Goal: Task Accomplishment & Management: Complete application form

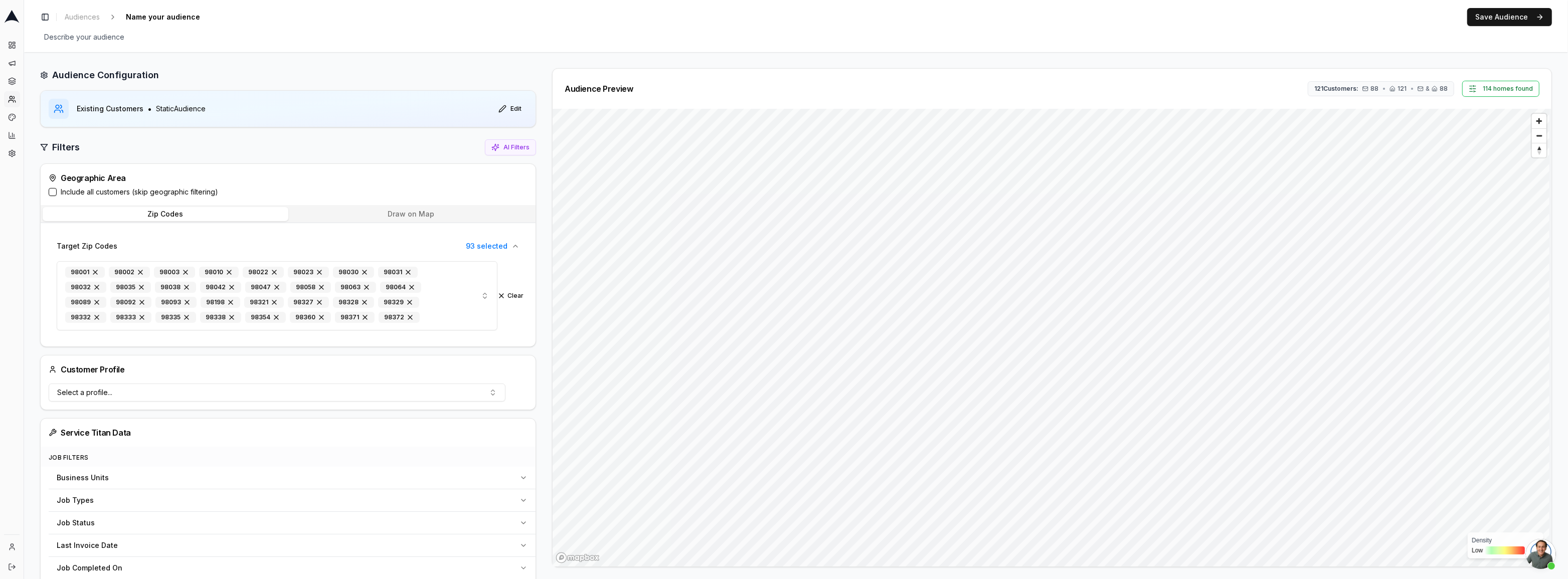
scroll to position [592, 0]
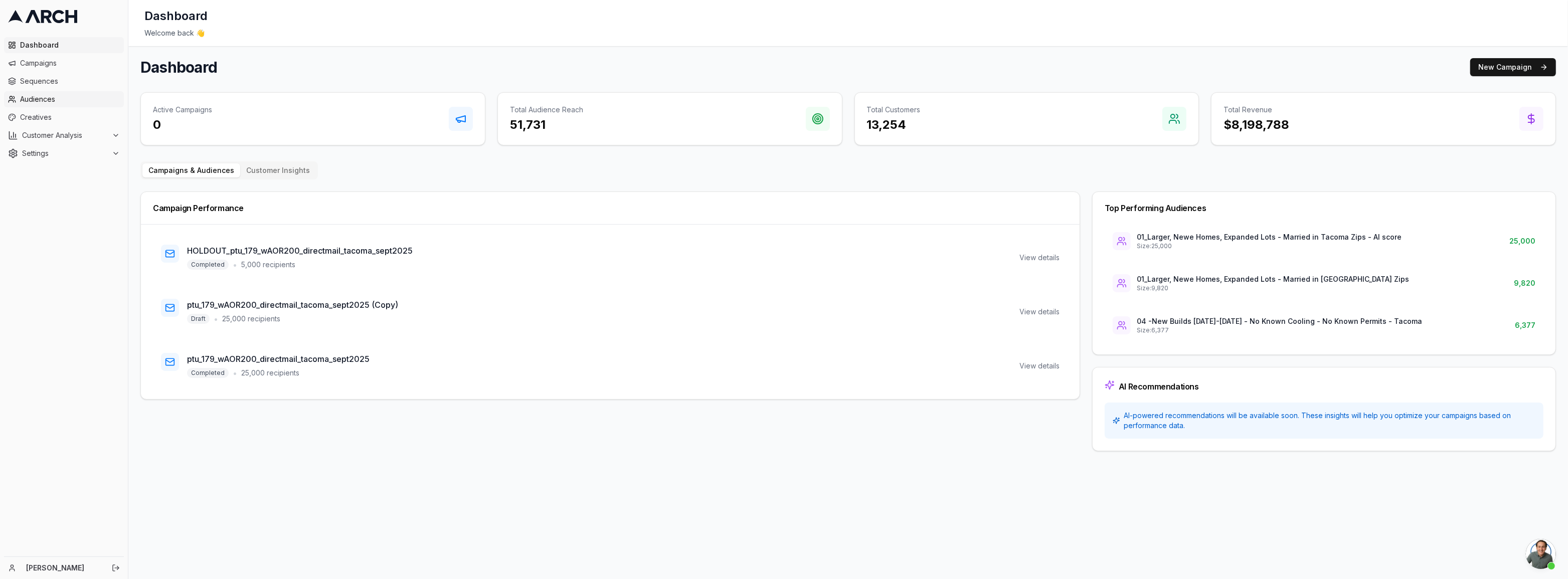
click at [40, 100] on span "Audiences" at bounding box center [70, 99] width 100 height 10
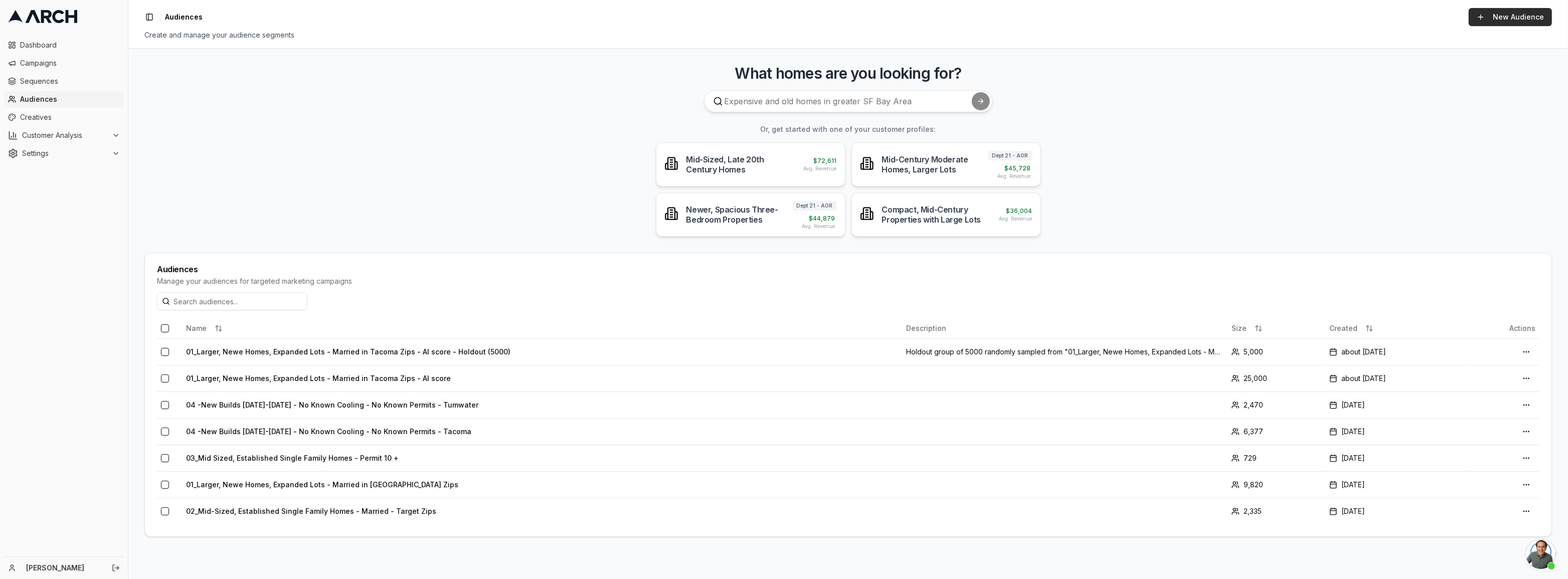
click at [1493, 24] on link "New Audience" at bounding box center [1510, 17] width 83 height 18
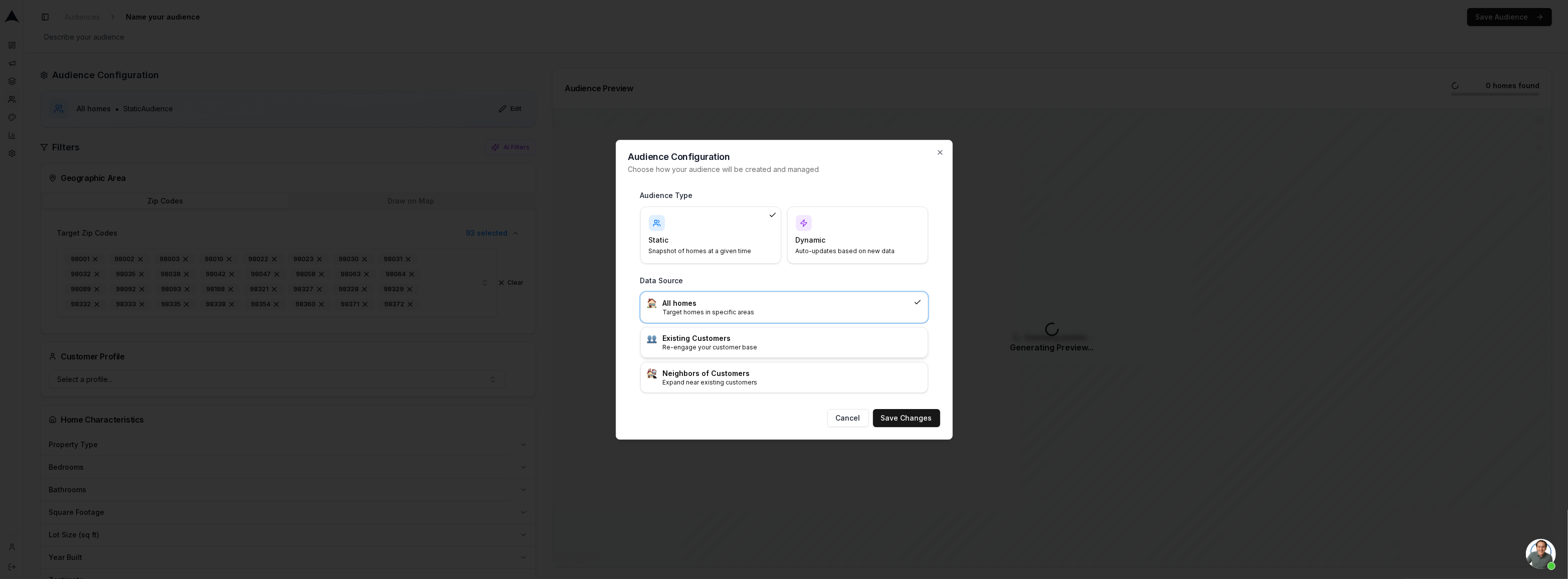
click at [785, 350] on p "Re-engage your customer base" at bounding box center [792, 347] width 259 height 8
click at [908, 419] on button "Save Changes" at bounding box center [906, 418] width 67 height 18
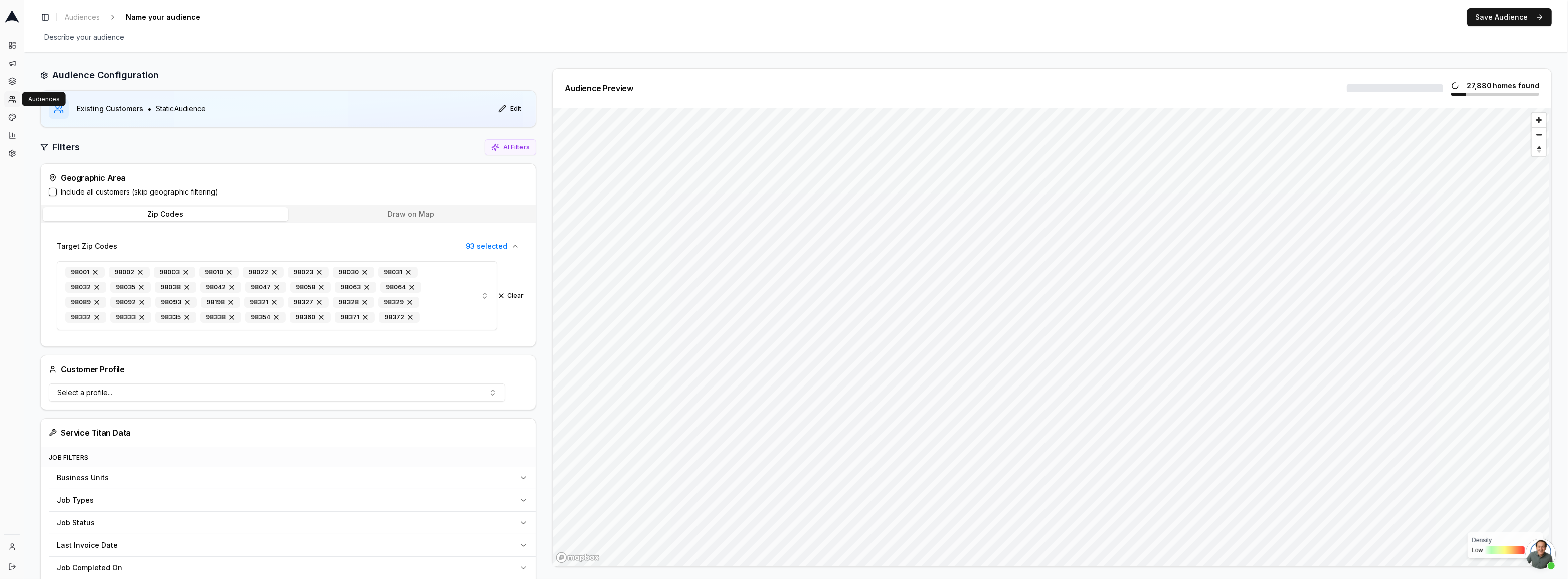
click at [13, 97] on icon at bounding box center [12, 99] width 8 height 8
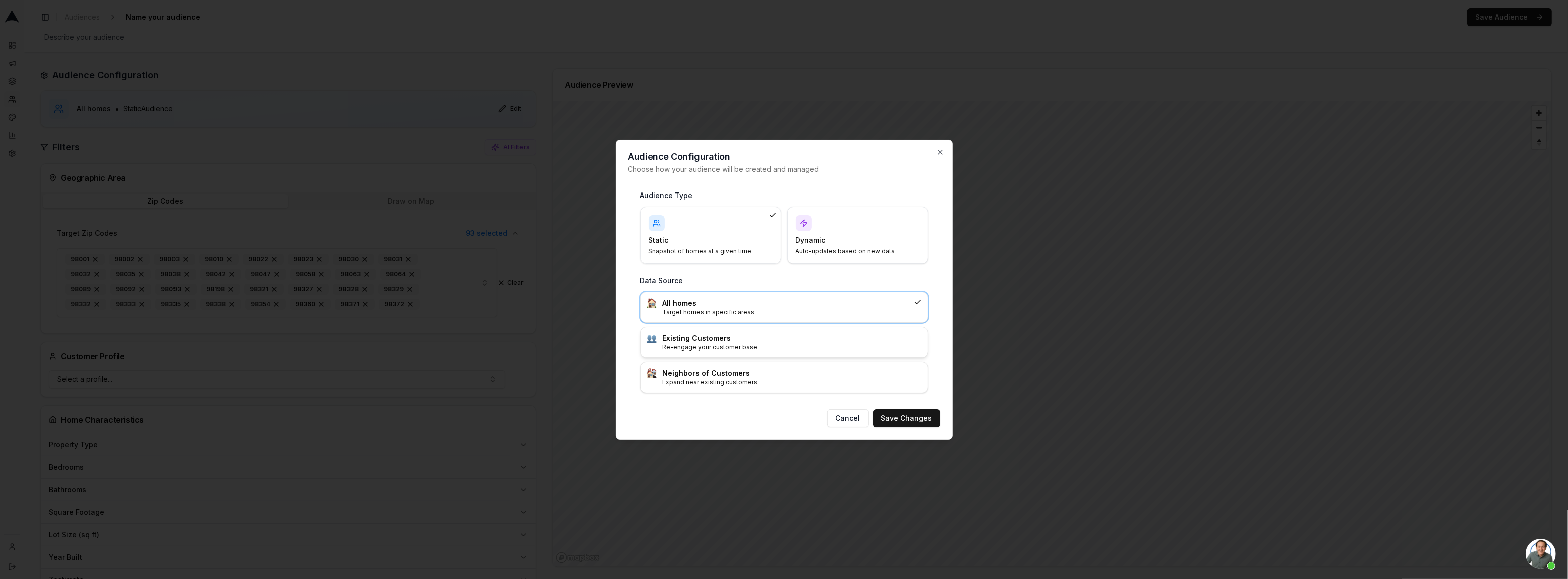
click at [715, 349] on p "Re-engage your customer base" at bounding box center [792, 347] width 259 height 8
click at [901, 416] on button "Save Changes" at bounding box center [906, 418] width 67 height 18
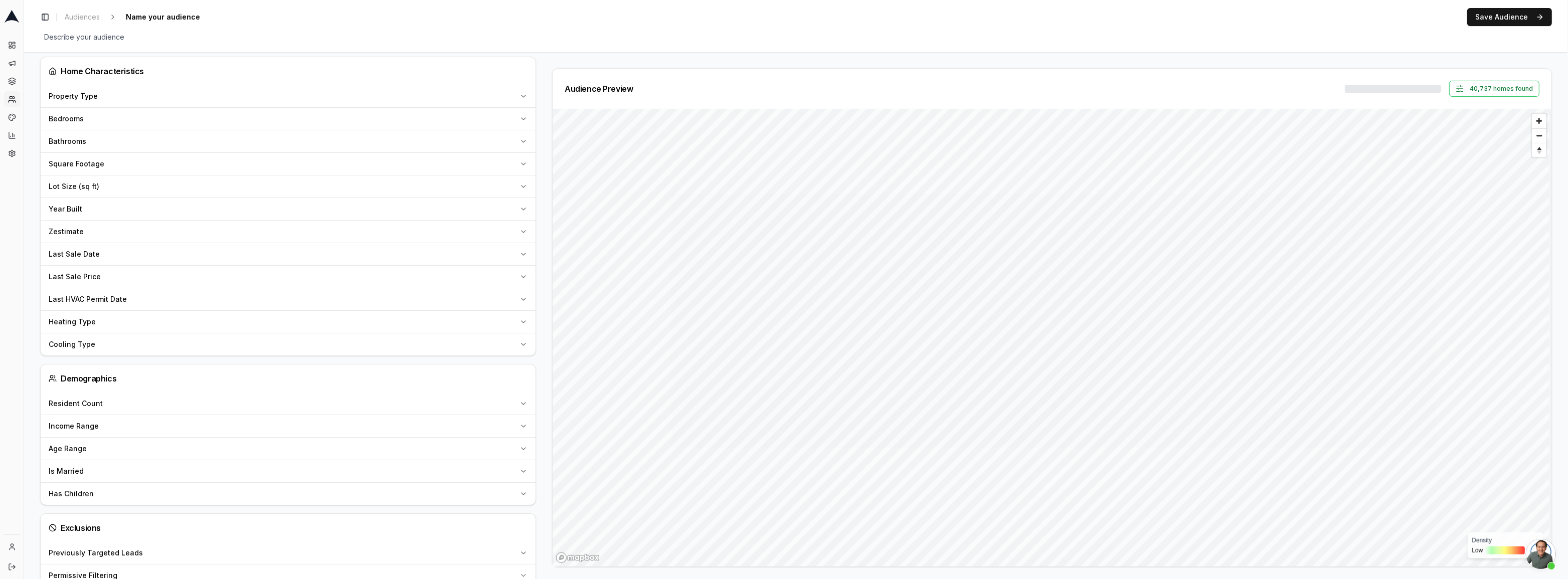
scroll to position [684, 0]
click at [131, 282] on div "Last HVAC Permit Date" at bounding box center [282, 283] width 467 height 10
click at [98, 307] on span "Pick a date" at bounding box center [82, 307] width 49 height 10
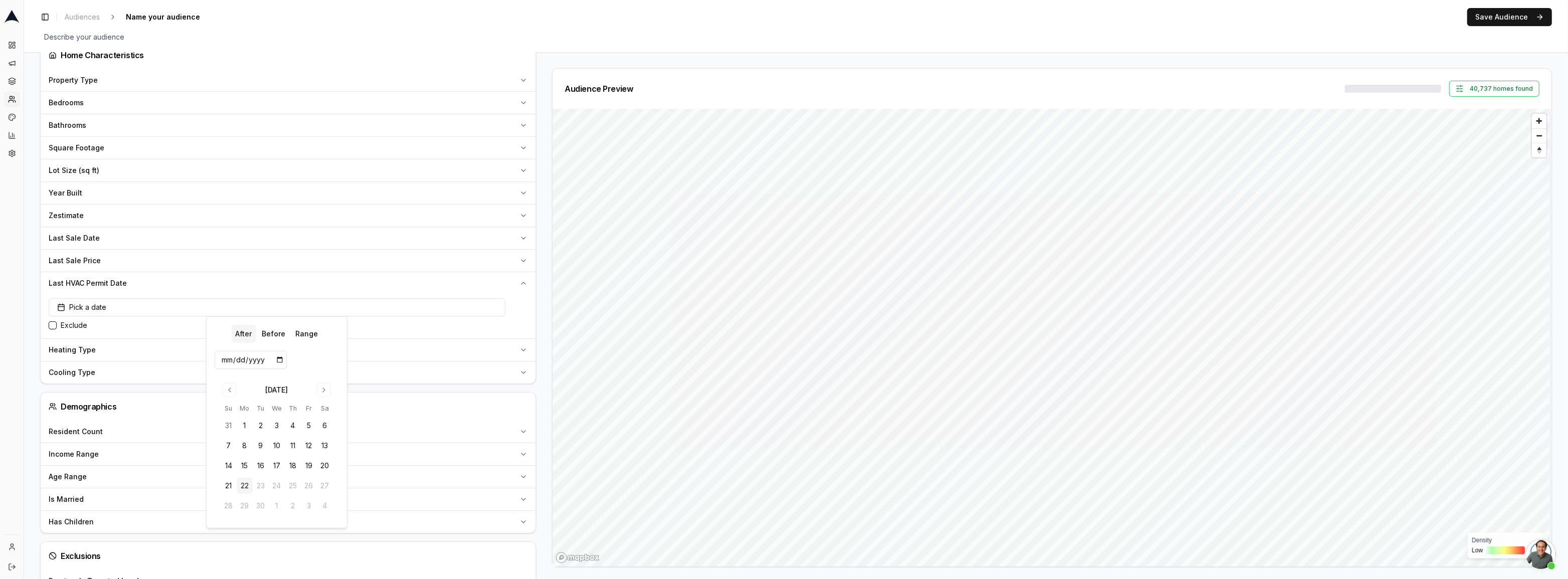
click at [243, 339] on button "After" at bounding box center [243, 334] width 24 height 18
click at [225, 385] on button "Go to previous month" at bounding box center [229, 390] width 14 height 14
click at [227, 389] on button "Go to previous month" at bounding box center [229, 390] width 14 height 14
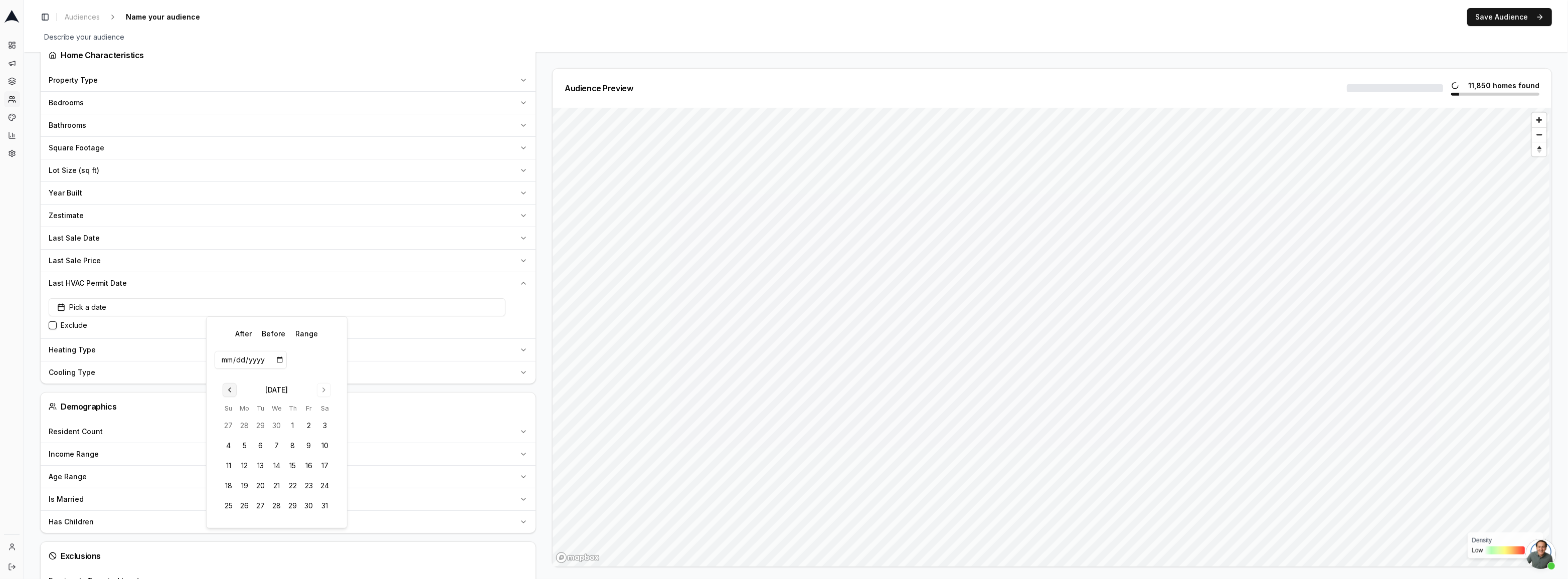
click at [227, 389] on button "Go to previous month" at bounding box center [229, 390] width 14 height 14
click at [277, 426] on button "1" at bounding box center [277, 426] width 16 height 16
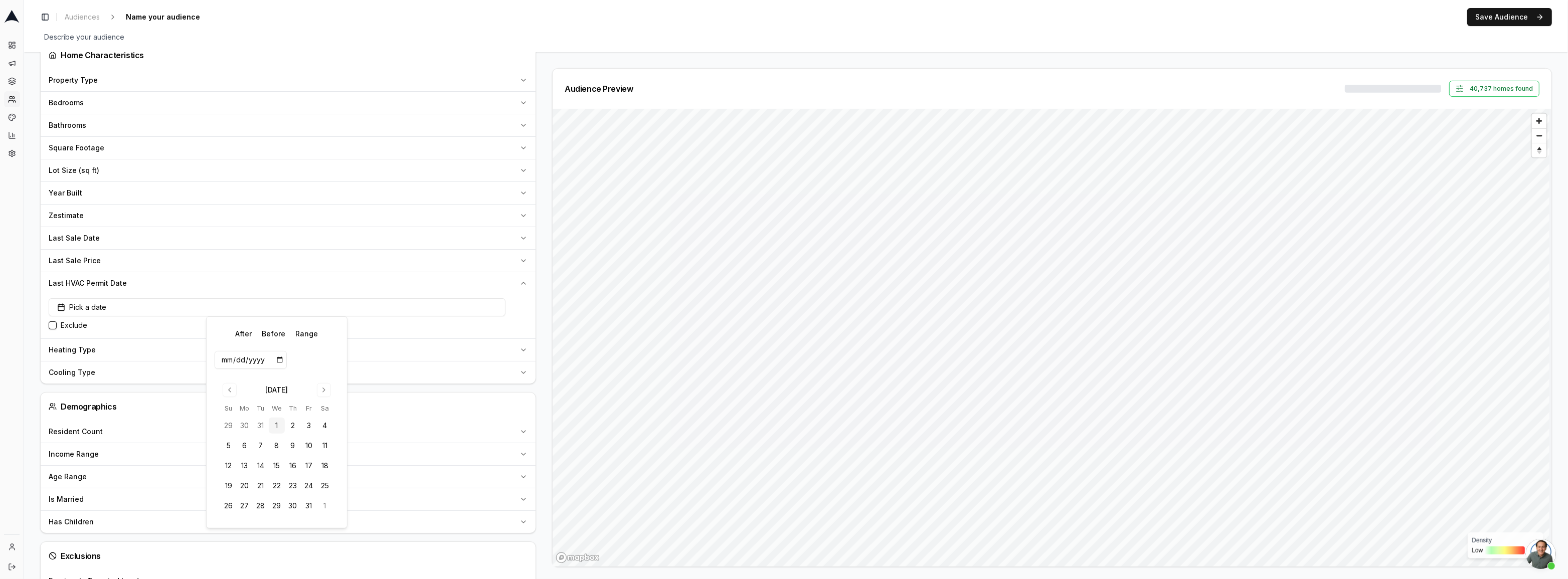
click at [273, 426] on button "1" at bounding box center [277, 426] width 16 height 16
click at [278, 425] on button "1" at bounding box center [277, 426] width 16 height 16
click at [249, 360] on input "date" at bounding box center [251, 360] width 72 height 18
click at [277, 421] on button "1" at bounding box center [277, 426] width 16 height 16
click at [254, 361] on input "date" at bounding box center [251, 360] width 72 height 18
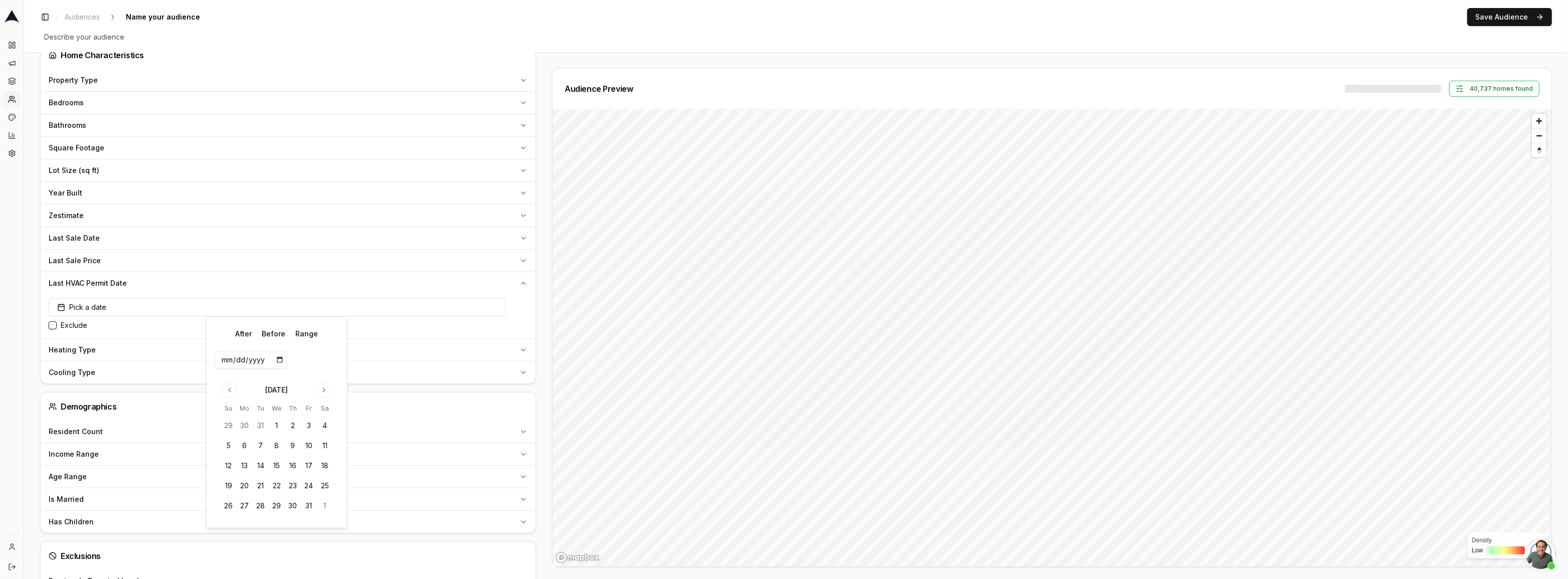
click at [256, 358] on input "date" at bounding box center [251, 360] width 72 height 18
click at [215, 359] on input "date" at bounding box center [251, 360] width 72 height 18
click at [241, 332] on button "After" at bounding box center [243, 334] width 24 height 18
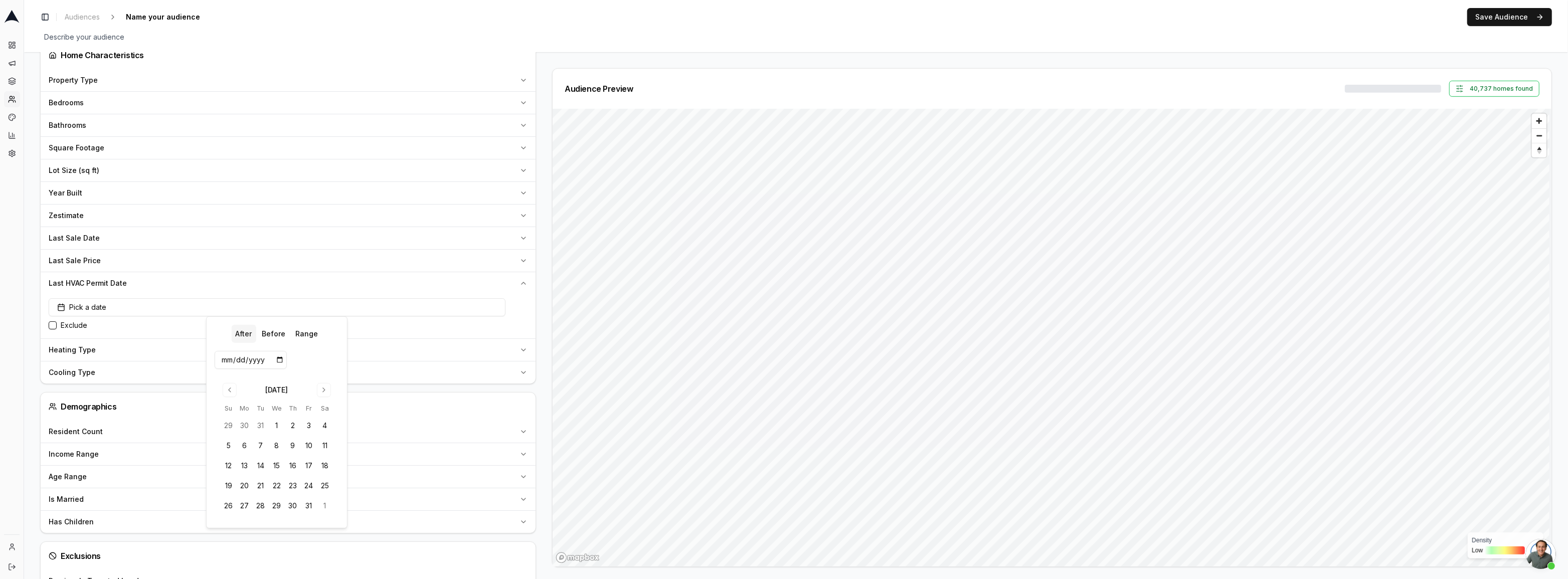
click at [229, 354] on input "date" at bounding box center [251, 360] width 72 height 18
type input "[DATE]"
click at [536, 267] on div "Audience Configuration Existing Customers • Static Audience Edit Filters AI Fil…" at bounding box center [292, 38] width 504 height 1307
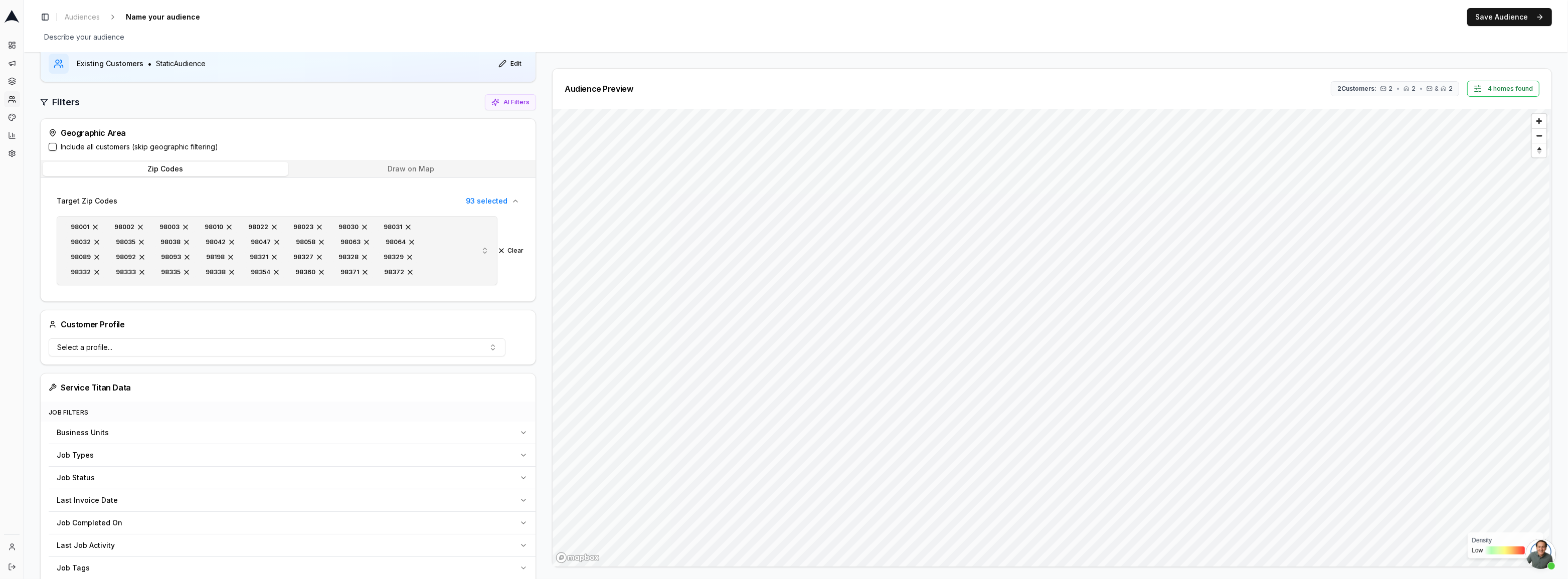
scroll to position [0, 0]
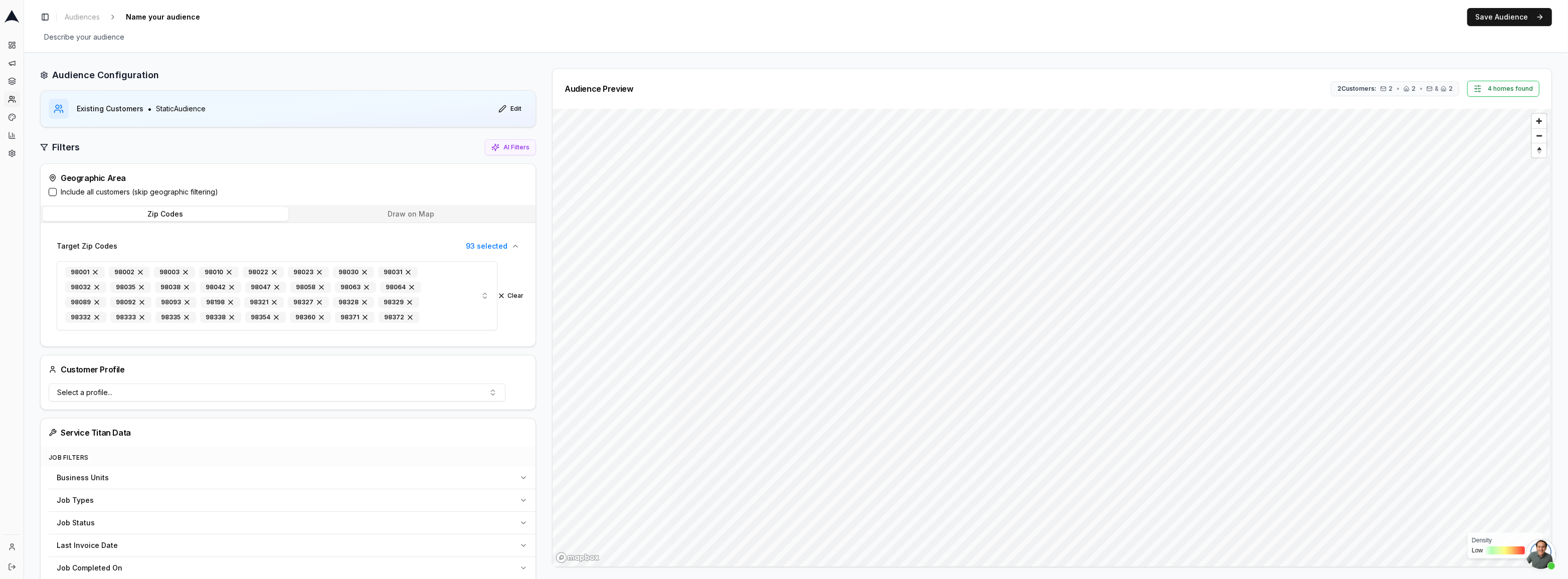
click at [243, 101] on div at bounding box center [288, 108] width 495 height 36
click at [511, 108] on button "Edit" at bounding box center [510, 109] width 35 height 16
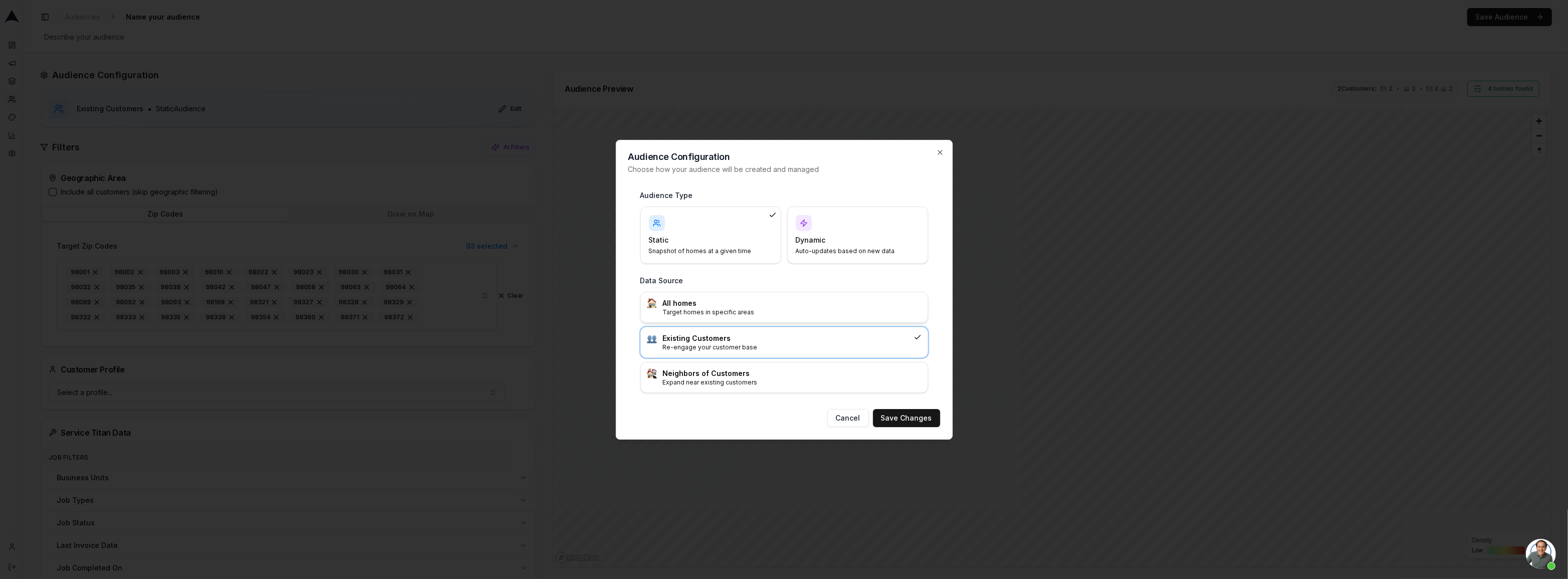
click at [701, 306] on h3 "All homes" at bounding box center [792, 303] width 259 height 10
click at [897, 415] on button "Save Changes" at bounding box center [906, 418] width 67 height 18
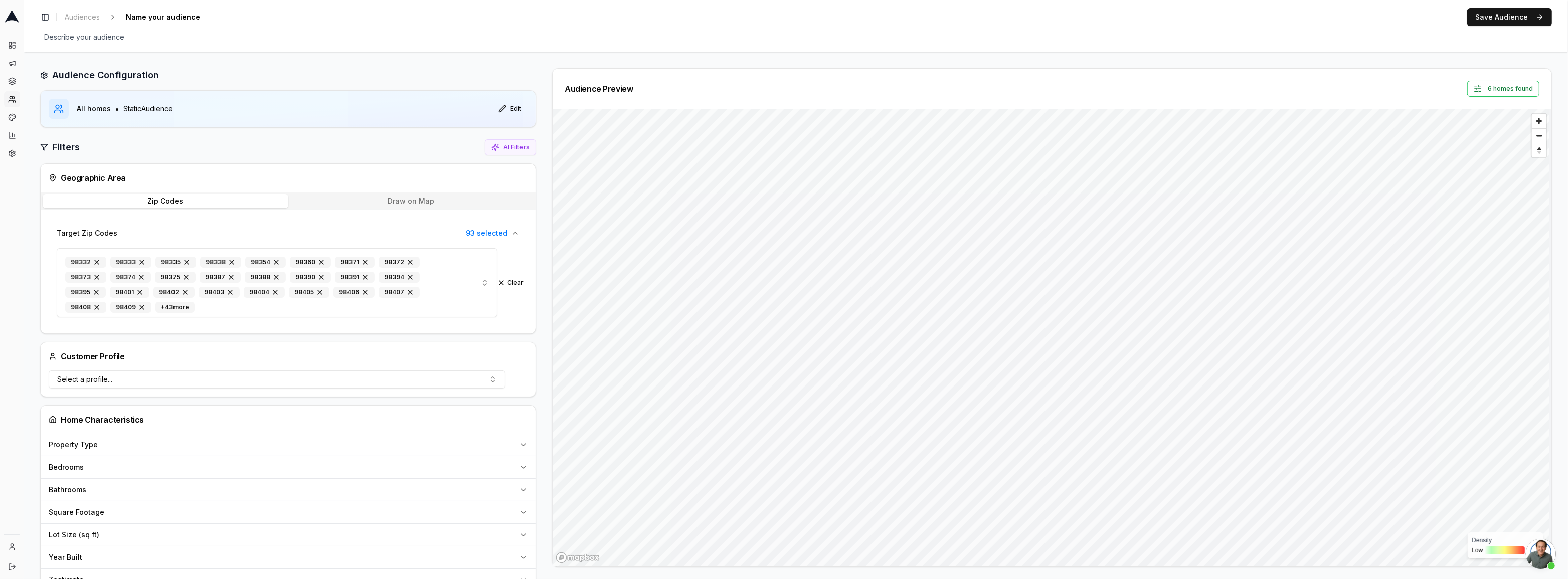
click at [313, 96] on div at bounding box center [288, 108] width 495 height 36
drag, startPoint x: 377, startPoint y: 152, endPoint x: 447, endPoint y: 147, distance: 70.2
click at [378, 152] on div "Filters AI Filters" at bounding box center [288, 147] width 496 height 16
click at [519, 153] on button "AI Filters" at bounding box center [511, 147] width 51 height 16
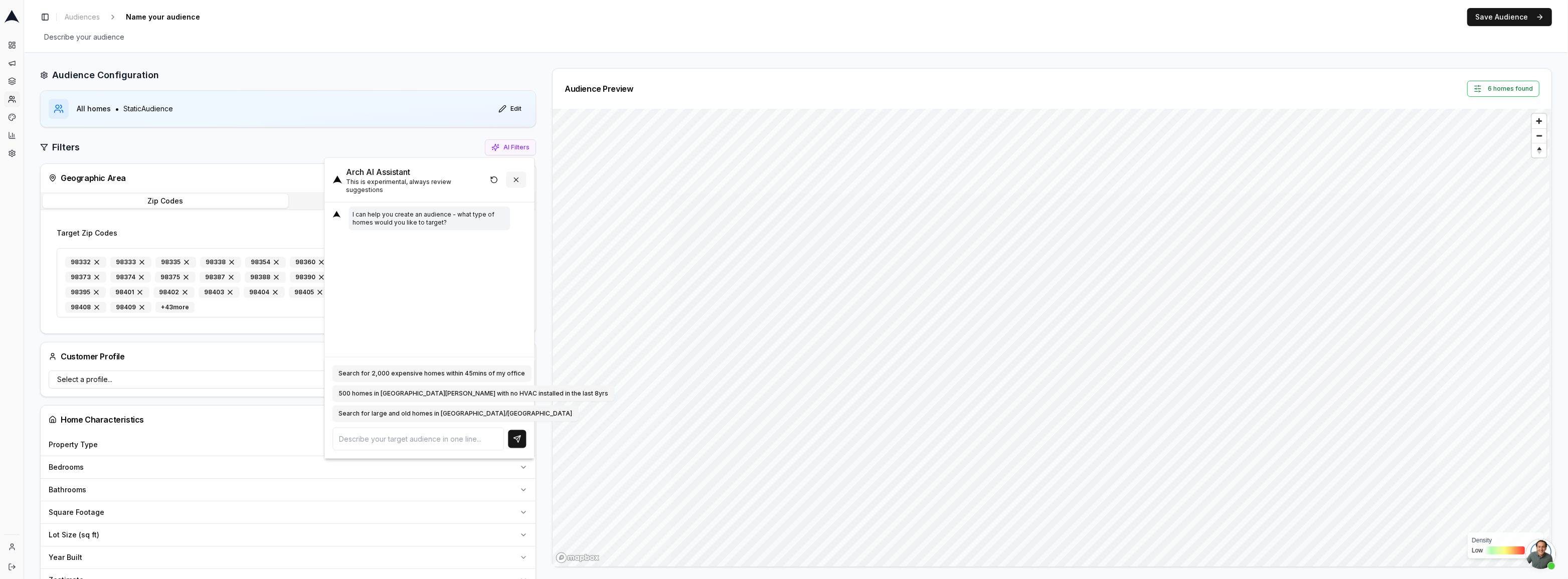
click at [519, 175] on button at bounding box center [516, 180] width 20 height 16
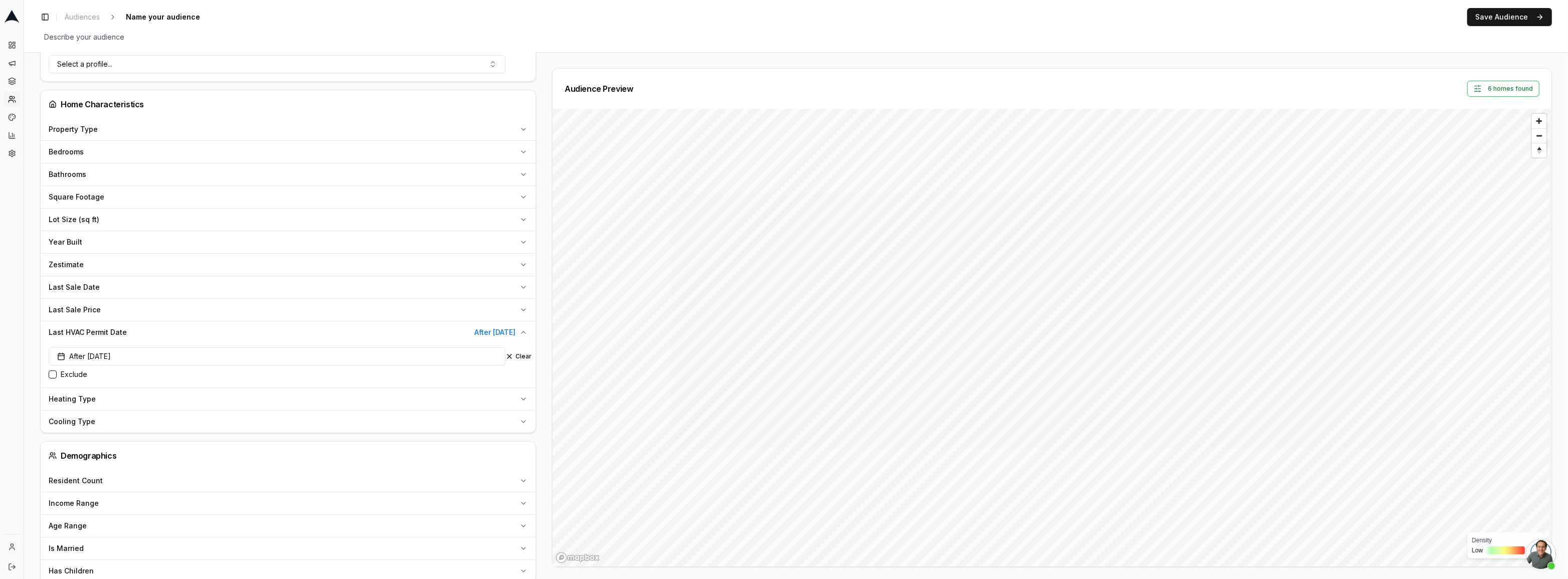
scroll to position [319, 0]
click at [272, 356] on button "After [DATE]" at bounding box center [277, 353] width 457 height 18
click at [233, 437] on button "Go to previous month" at bounding box center [229, 437] width 14 height 14
click at [257, 409] on input "[DATE]" at bounding box center [251, 407] width 72 height 18
type input "[DATE]"
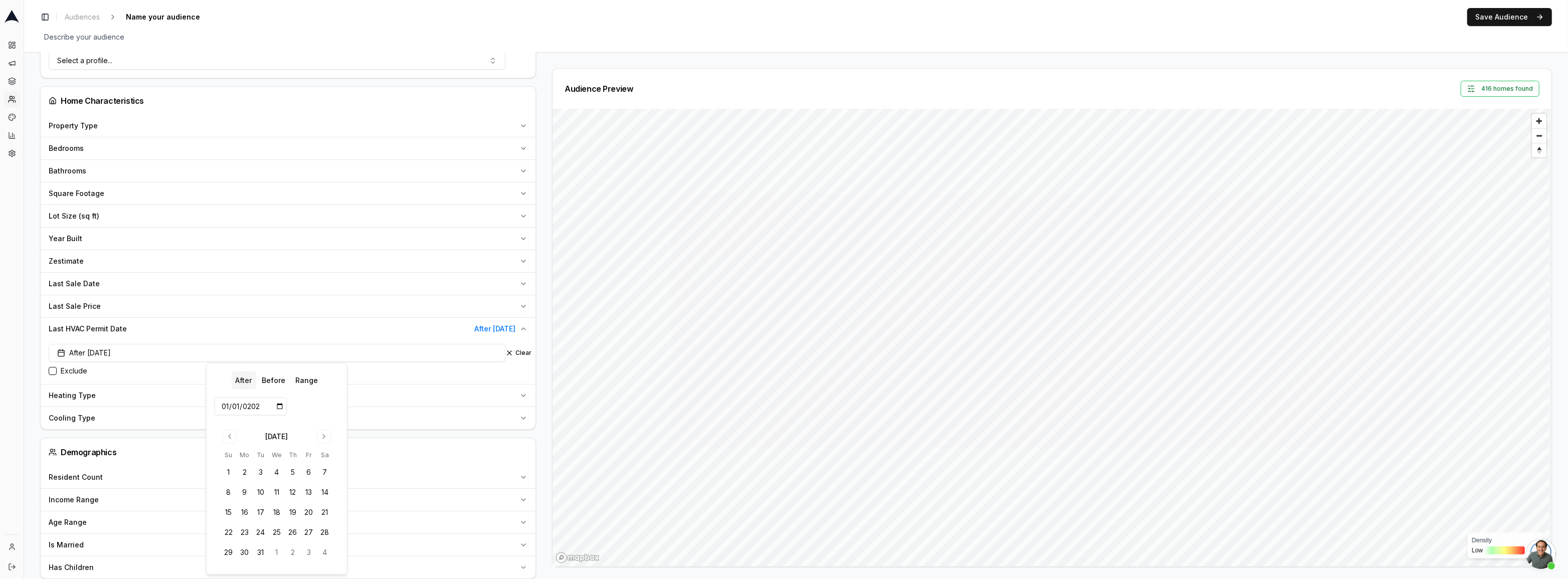
click at [480, 380] on div "After [DATE] Clear Exclude" at bounding box center [288, 362] width 495 height 44
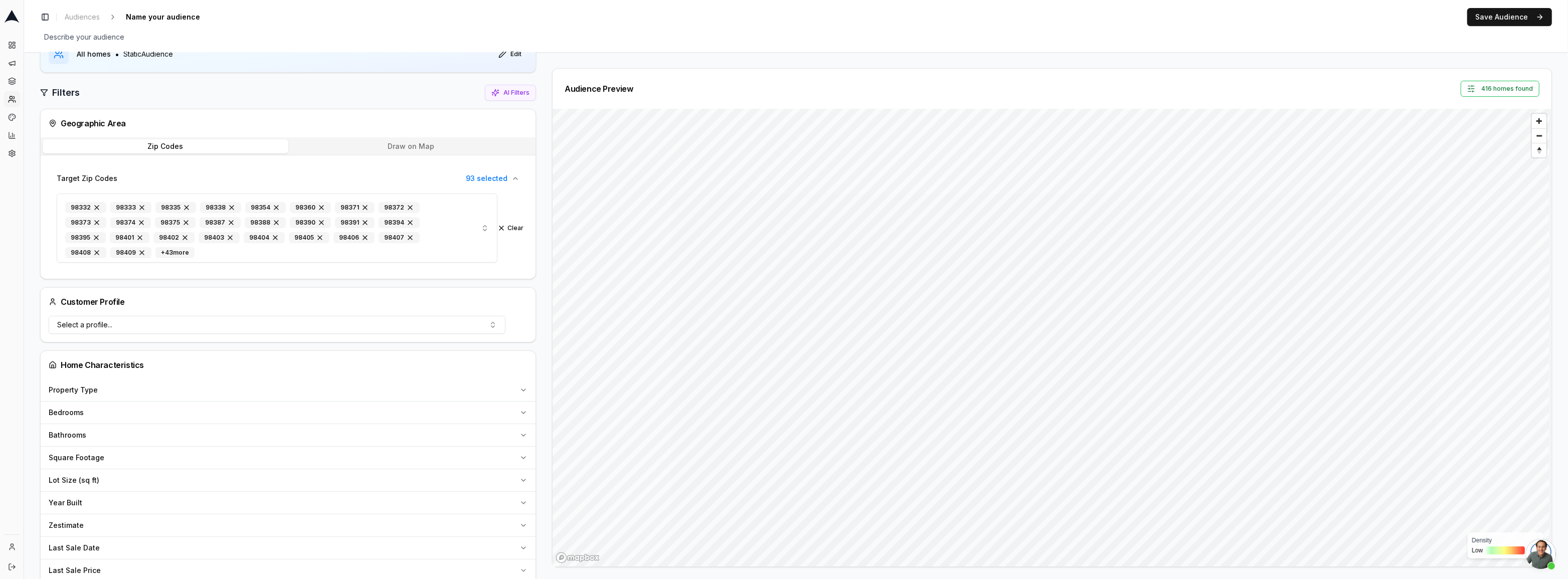
scroll to position [0, 0]
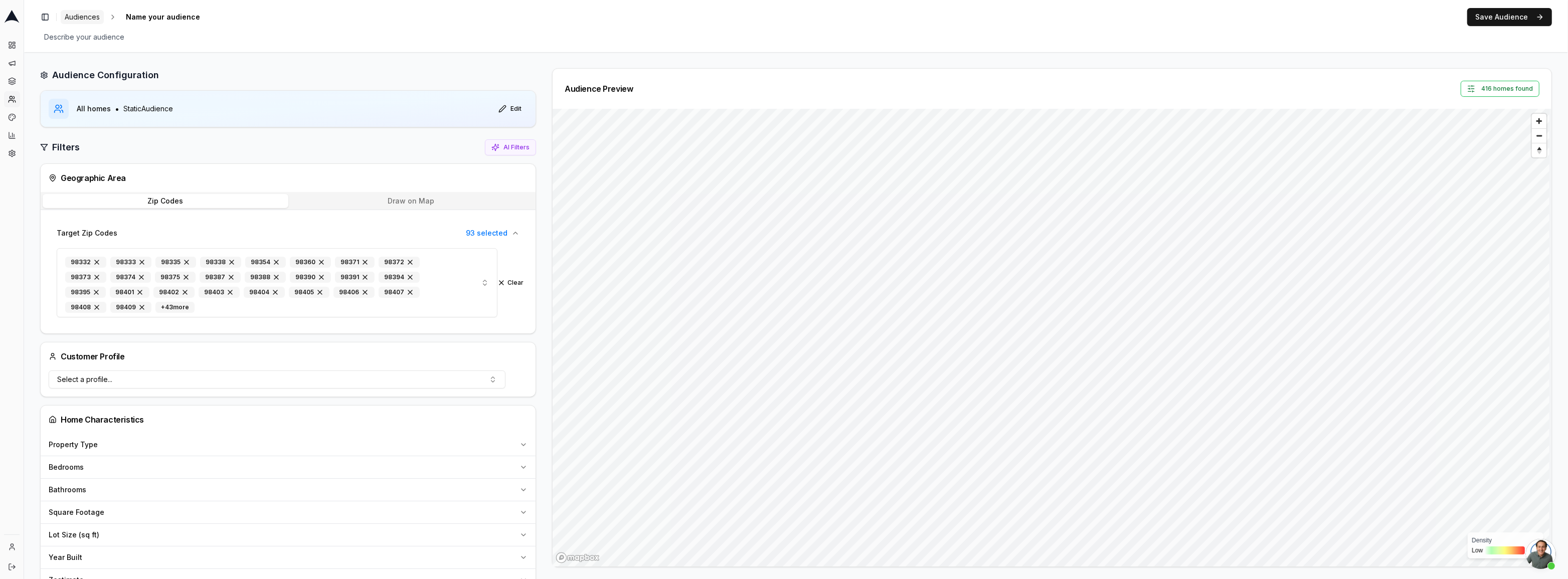
click at [100, 19] on link "Audiences" at bounding box center [82, 16] width 43 height 14
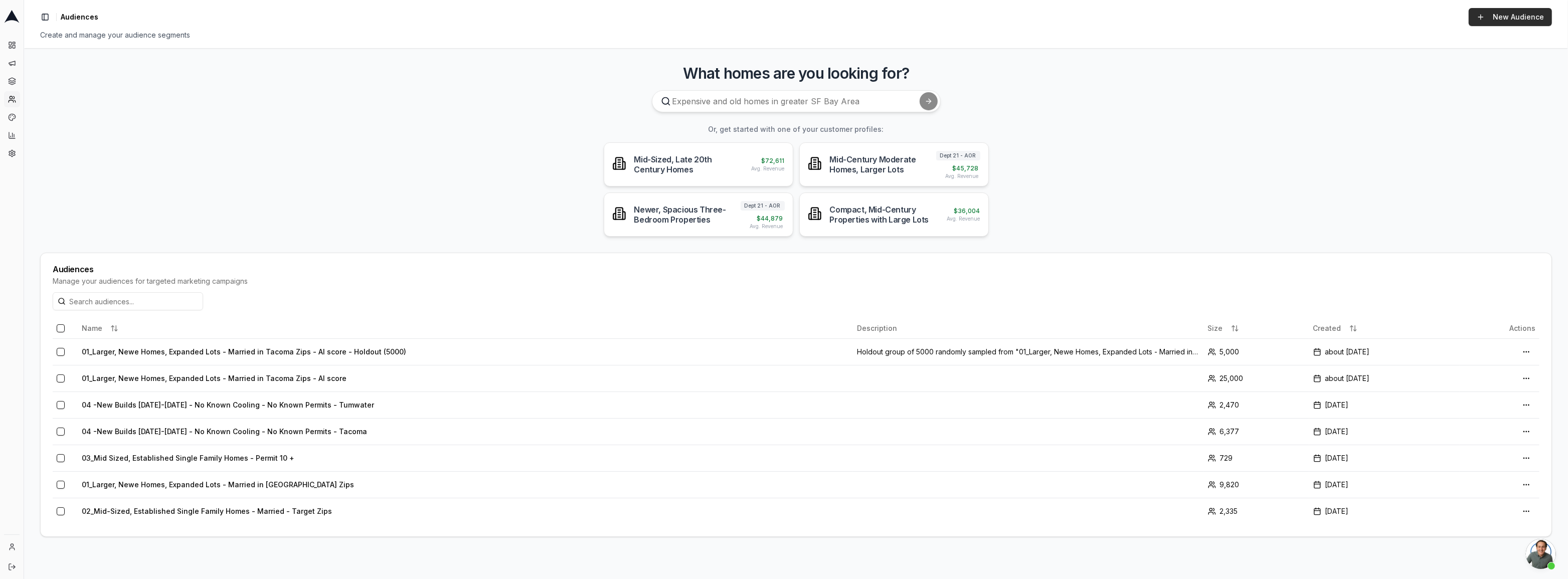
click at [1502, 15] on link "New Audience" at bounding box center [1510, 17] width 83 height 18
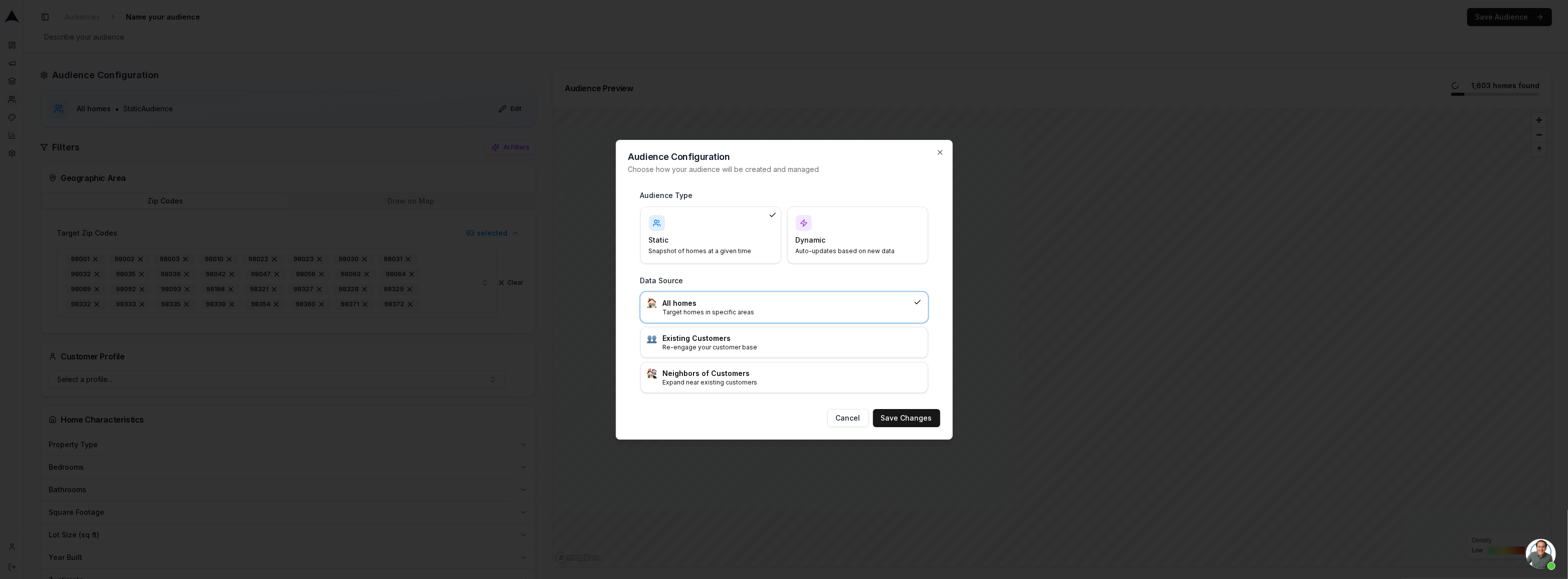
click at [699, 309] on p "Target homes in specific areas" at bounding box center [786, 312] width 247 height 8
click at [850, 246] on div "Dynamic Auto-updates based on new data" at bounding box center [857, 235] width 124 height 40
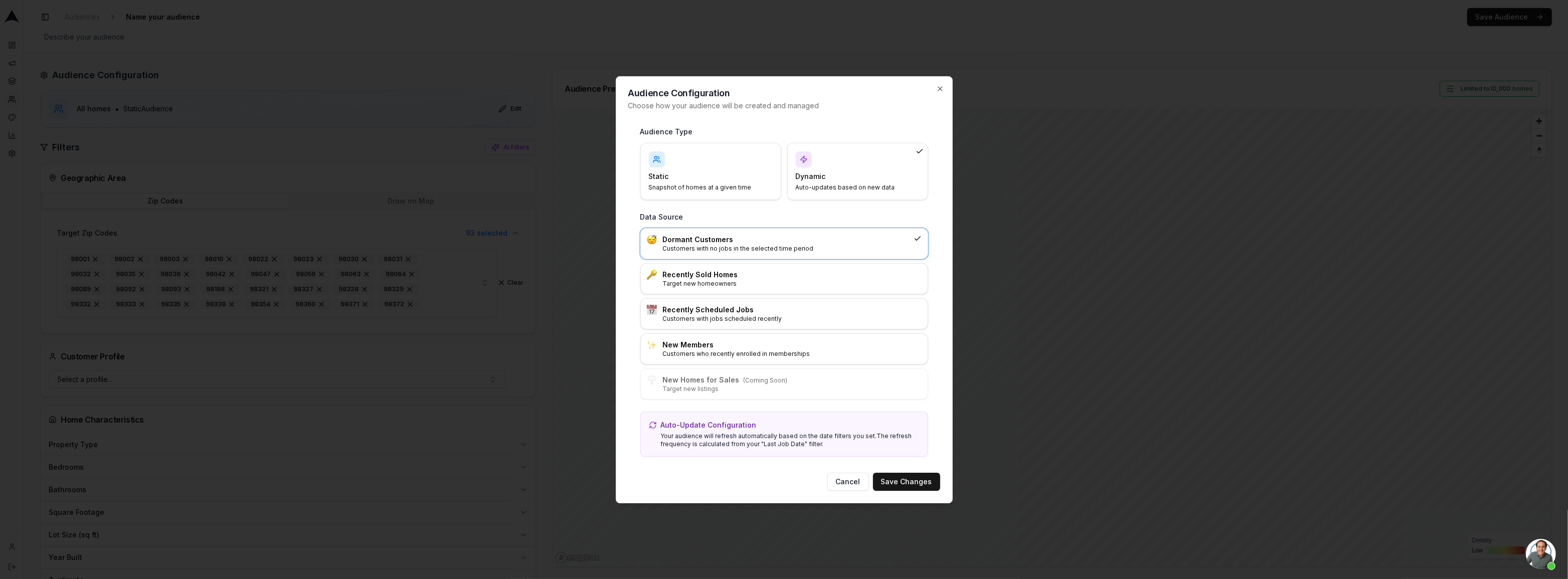
click at [683, 167] on div "Static Snapshot of homes at a given time" at bounding box center [710, 172] width 124 height 40
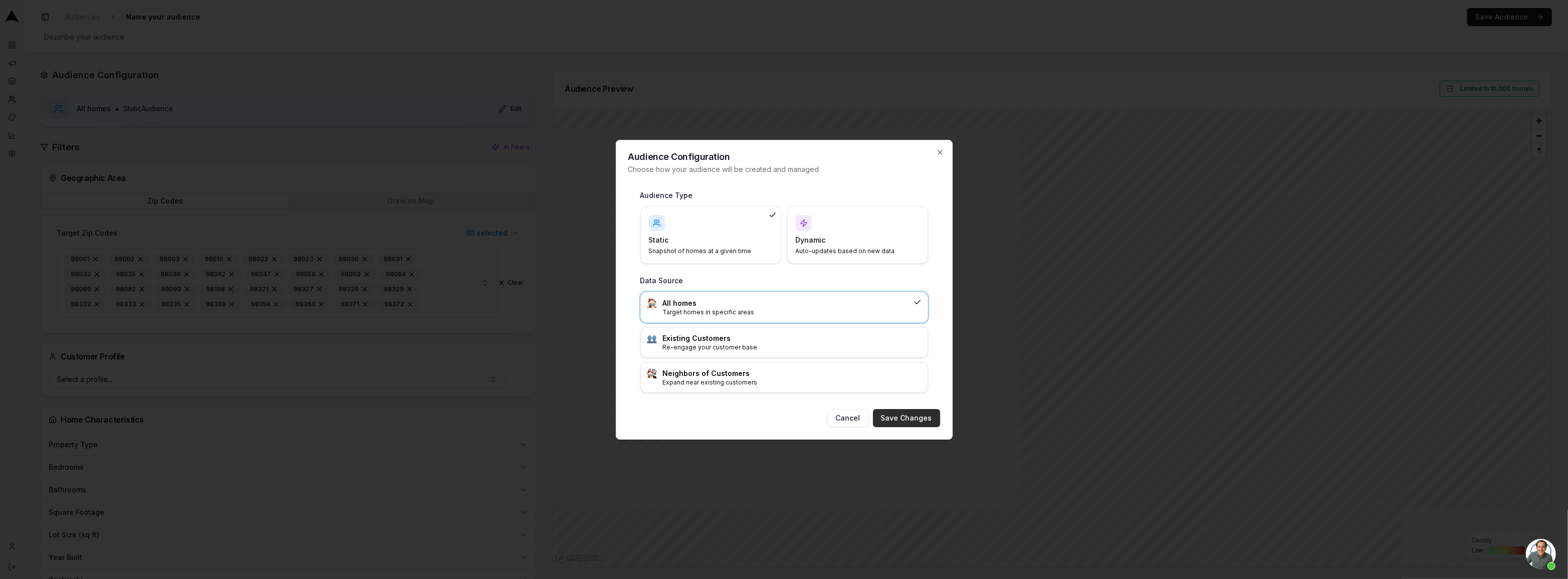
click at [920, 421] on button "Save Changes" at bounding box center [906, 418] width 67 height 18
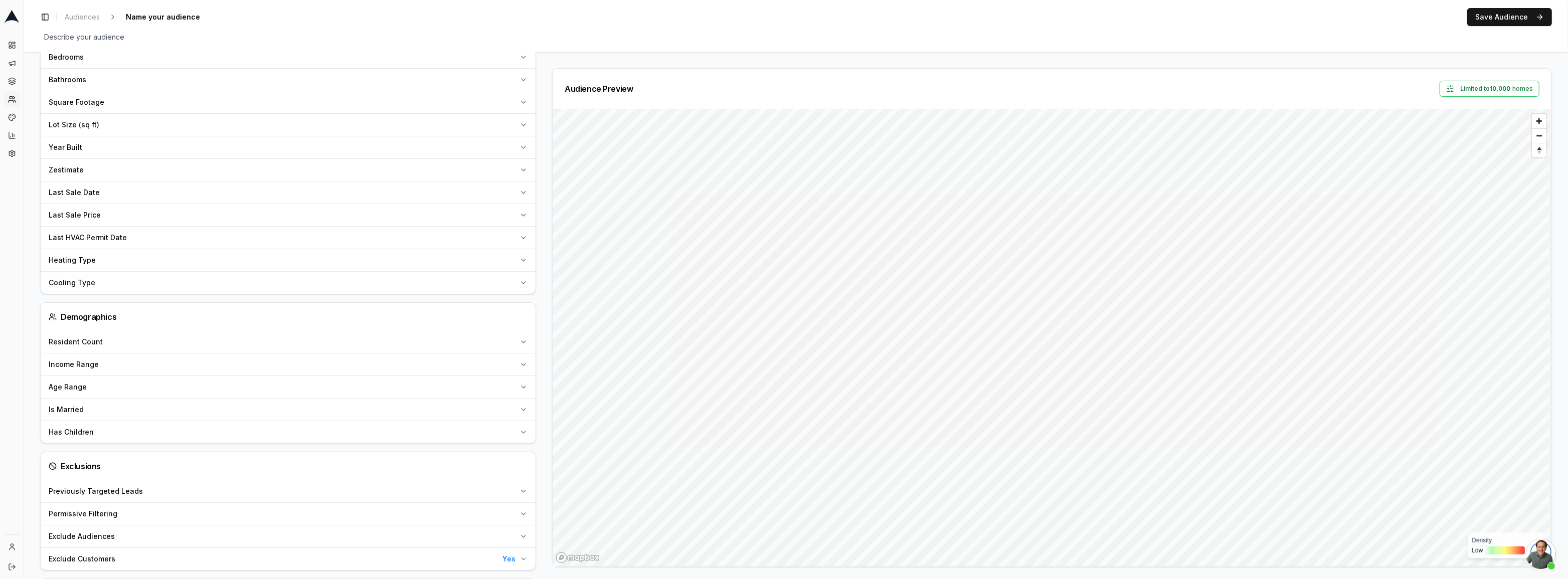
scroll to position [456, 0]
click at [134, 191] on div "Last HVAC Permit Date" at bounding box center [282, 192] width 467 height 10
click at [166, 215] on button "Pick a date" at bounding box center [277, 216] width 457 height 18
click at [243, 268] on input "date" at bounding box center [251, 270] width 72 height 18
click at [259, 272] on input "date" at bounding box center [251, 270] width 72 height 18
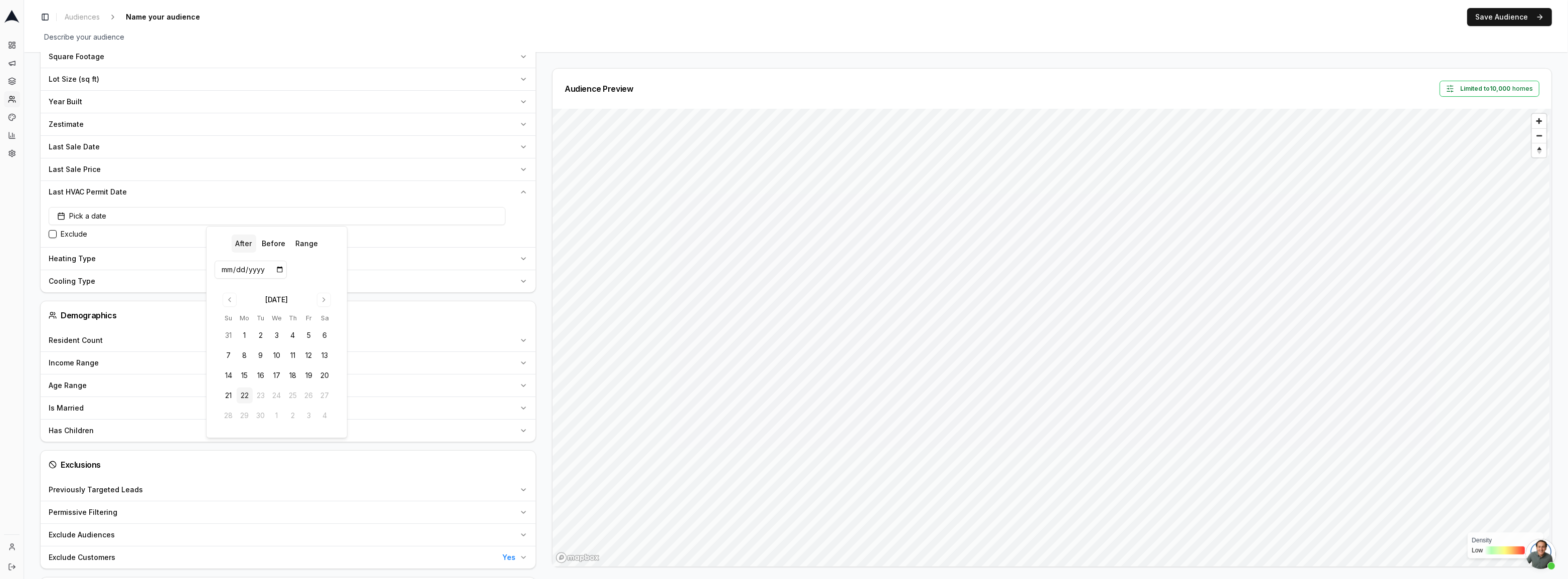
click at [259, 272] on input "date" at bounding box center [251, 270] width 72 height 18
click at [222, 272] on input "date" at bounding box center [251, 270] width 72 height 18
type input "[DATE]"
click at [397, 240] on div "After [DATE] Clear Exclude" at bounding box center [288, 225] width 495 height 44
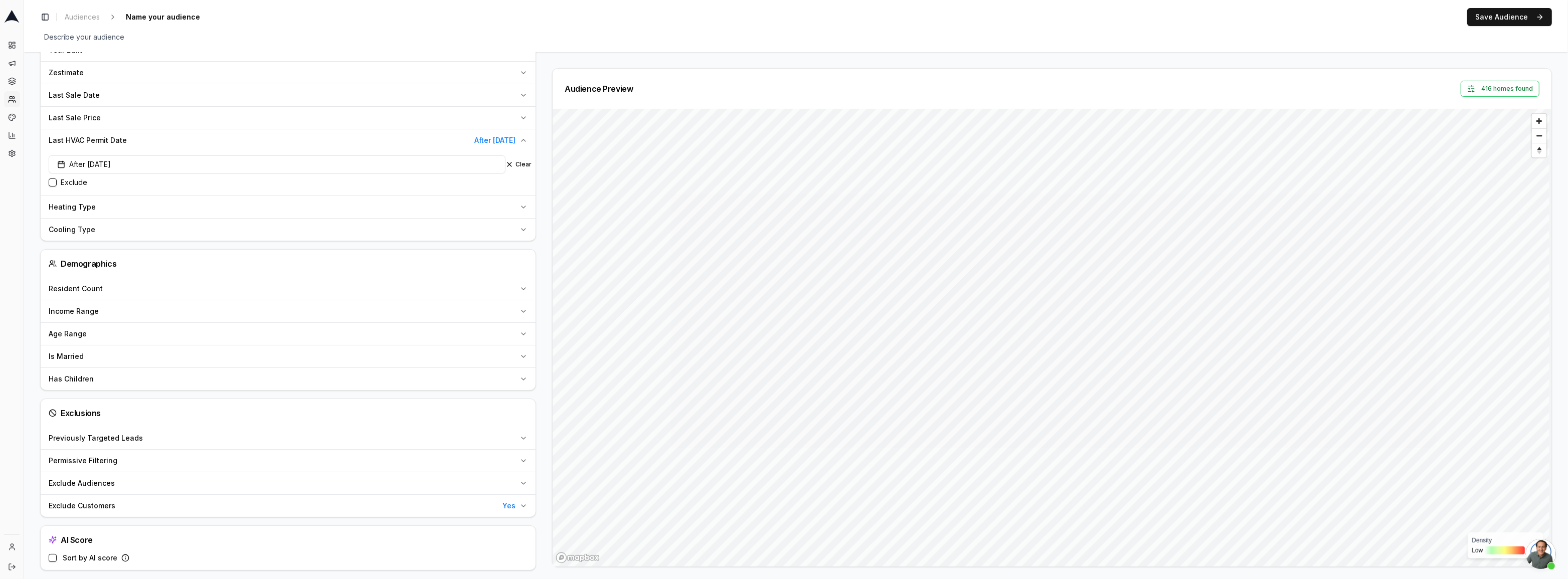
scroll to position [513, 0]
click at [530, 497] on button "Exclude Customers Yes" at bounding box center [288, 501] width 495 height 22
click at [79, 516] on label "Exclude customers" at bounding box center [92, 521] width 63 height 10
click at [57, 517] on button "Exclude customers" at bounding box center [52, 521] width 8 height 8
click at [1535, 155] on span "Reset bearing to north" at bounding box center [1539, 150] width 17 height 12
